Goal: Task Accomplishment & Management: Manage account settings

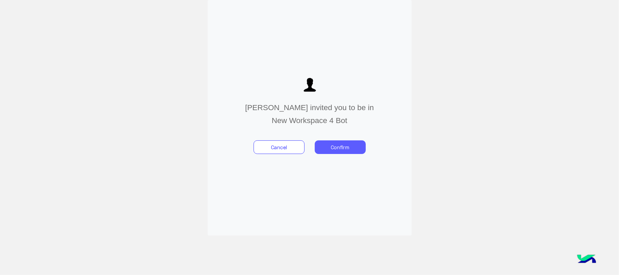
click at [348, 143] on button "Confirm" at bounding box center [340, 147] width 51 height 14
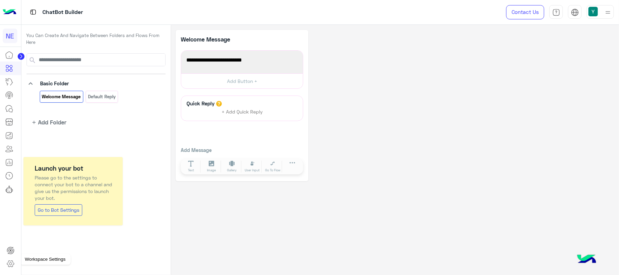
click at [10, 264] on icon at bounding box center [10, 264] width 8 height 8
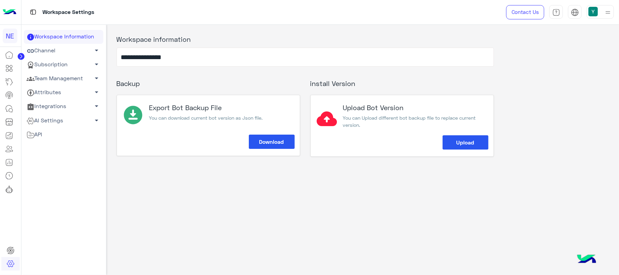
click at [65, 53] on link "Channel arrow_drop_down" at bounding box center [64, 51] width 80 height 14
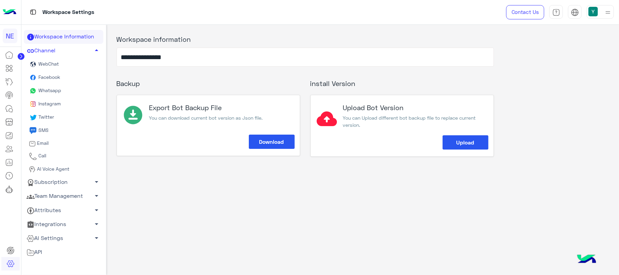
click at [63, 184] on link "Subscription arrow_drop_down" at bounding box center [64, 182] width 80 height 14
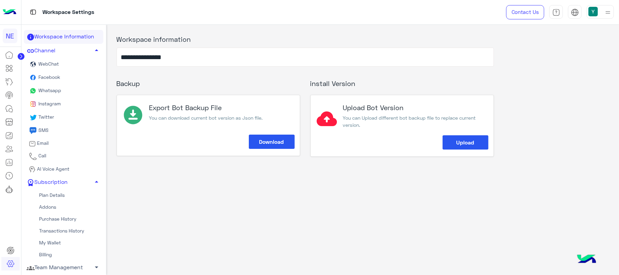
click at [62, 192] on link "Plan Details" at bounding box center [64, 195] width 80 height 12
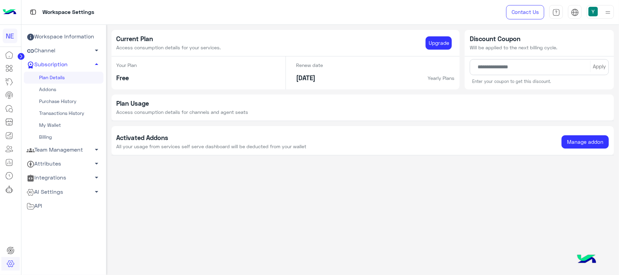
drag, startPoint x: 619, startPoint y: 100, endPoint x: 619, endPoint y: 123, distance: 22.8
click at [619, 121] on app-payment-method "Current Plan Access consumption details for your services. Upgrade Your Plan Fr…" at bounding box center [362, 98] width 513 height 136
click at [510, 167] on div "Current Plan Access consumption details for your services. Upgrade Your Plan Fr…" at bounding box center [362, 148] width 513 height 247
